Goal: Entertainment & Leisure: Browse casually

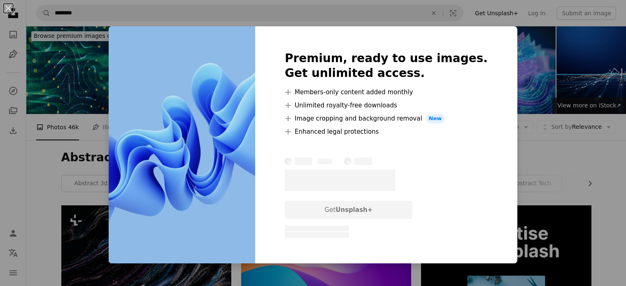
scroll to position [418, 0]
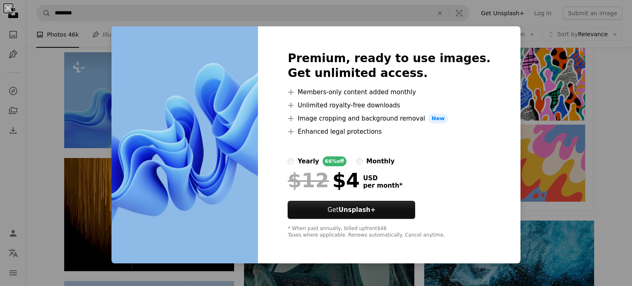
click at [573, 45] on div "An X shape Premium, ready to use images. Get unlimited access. A plus sign Memb…" at bounding box center [316, 143] width 632 height 286
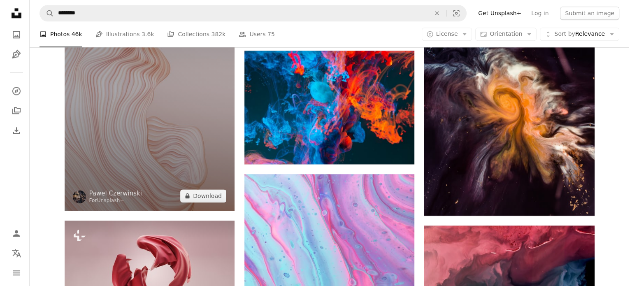
scroll to position [966, 0]
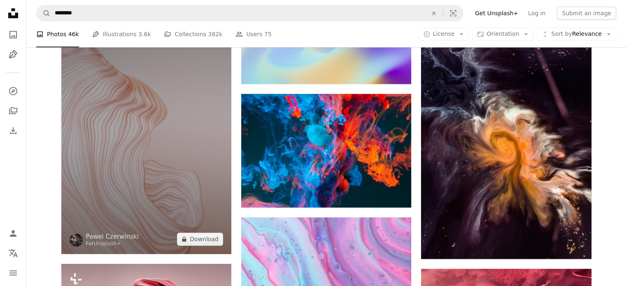
click at [148, 171] on img at bounding box center [146, 126] width 170 height 255
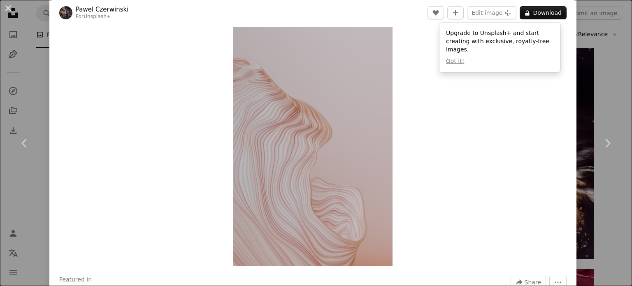
scroll to position [8, 0]
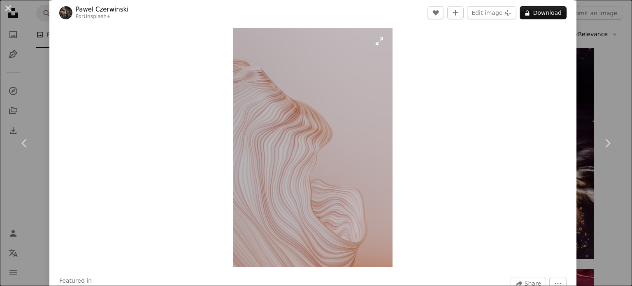
click at [308, 135] on img "Zoom in on this image" at bounding box center [312, 147] width 159 height 239
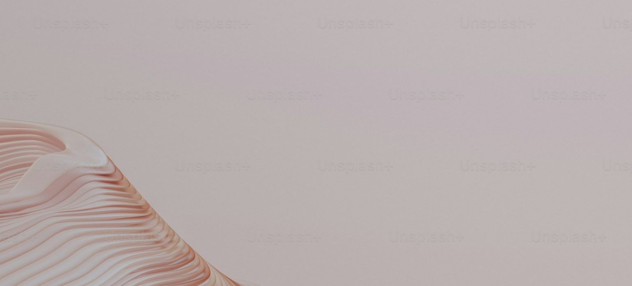
scroll to position [322, 0]
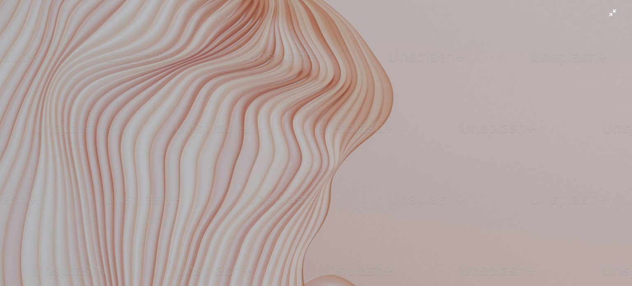
click at [308, 135] on img "Zoom out on this image" at bounding box center [316, 152] width 633 height 950
click at [308, 135] on img "Zoom out on this image" at bounding box center [312, 147] width 159 height 239
click at [308, 135] on img "Zoom out on this image" at bounding box center [316, 152] width 633 height 950
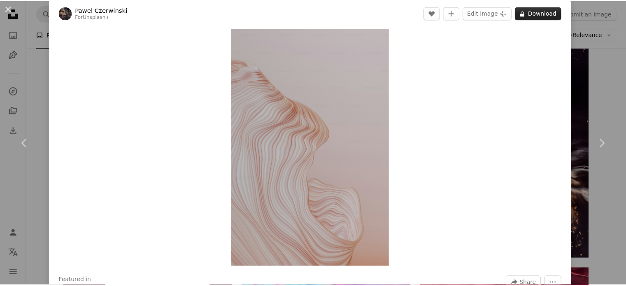
scroll to position [0, 0]
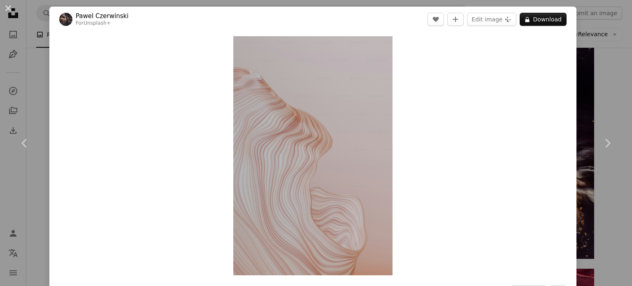
click at [591, 23] on div "An X shape Chevron left Chevron right [PERSON_NAME] For Unsplash+ A heart A plu…" at bounding box center [316, 143] width 632 height 286
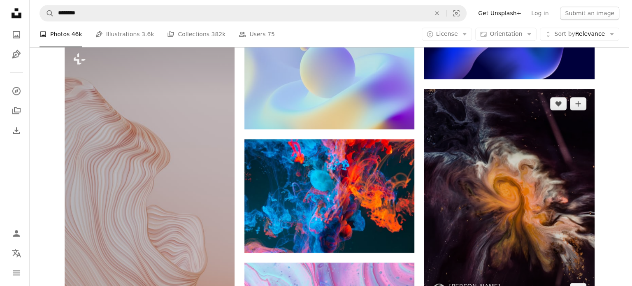
scroll to position [920, 0]
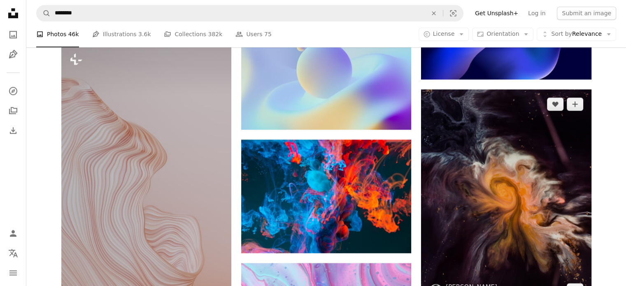
click at [475, 182] on img at bounding box center [506, 196] width 170 height 215
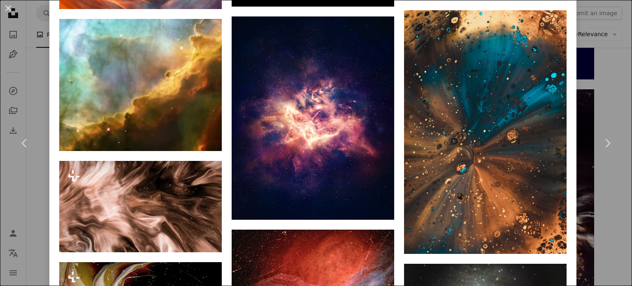
scroll to position [1587, 0]
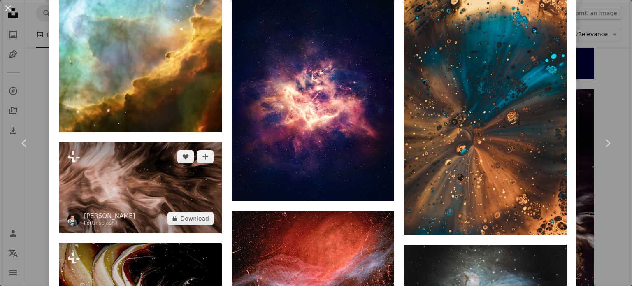
click at [159, 175] on img at bounding box center [140, 187] width 163 height 91
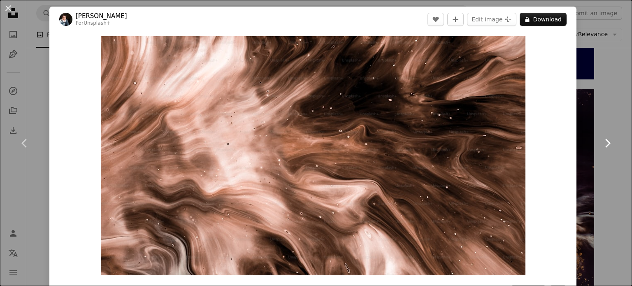
click at [598, 123] on link "Chevron right" at bounding box center [607, 143] width 49 height 79
